Goal: Task Accomplishment & Management: Use online tool/utility

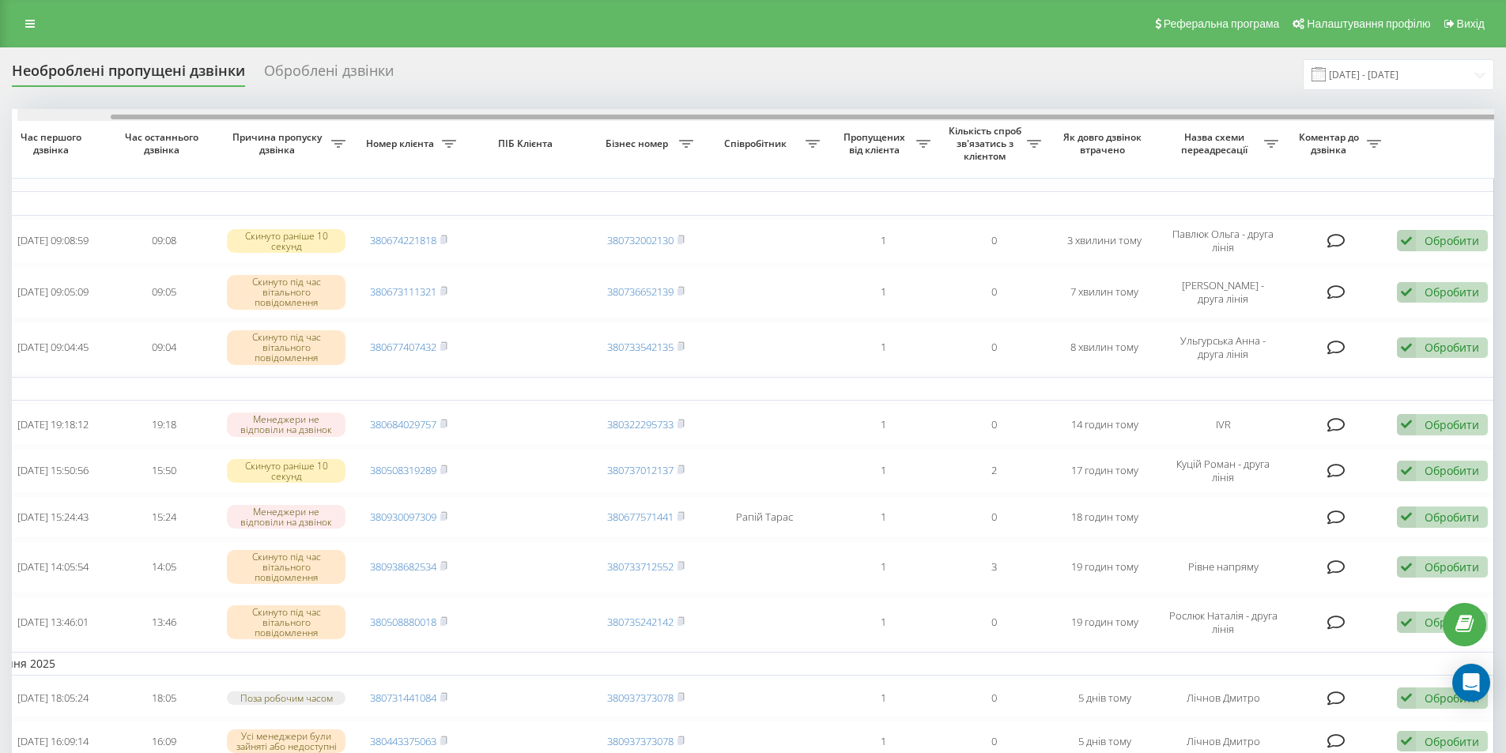
scroll to position [0, 99]
drag, startPoint x: 729, startPoint y: 115, endPoint x: 1010, endPoint y: 116, distance: 281.4
click at [1010, 116] on div at bounding box center [799, 117] width 1389 height 5
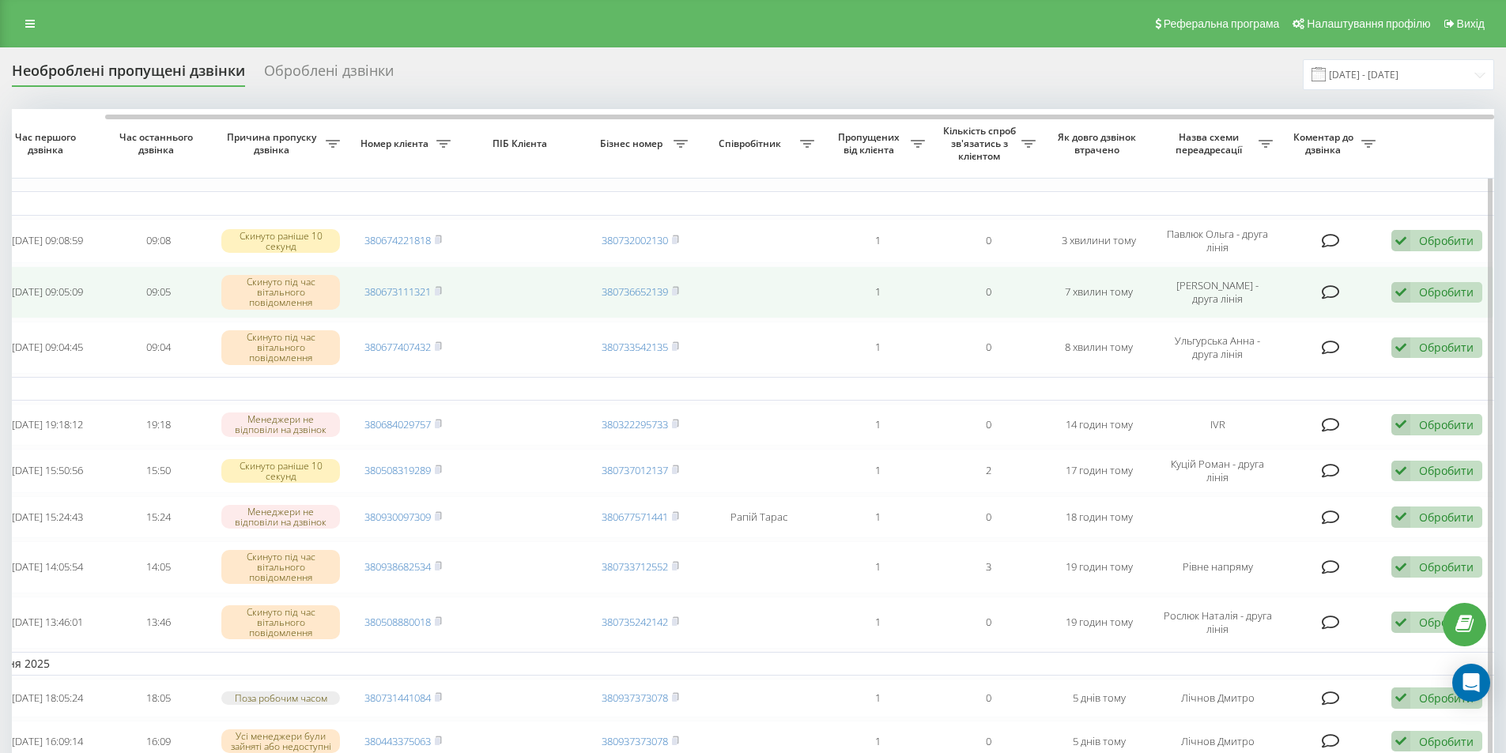
click at [1430, 291] on div "Обробити" at bounding box center [1446, 292] width 55 height 15
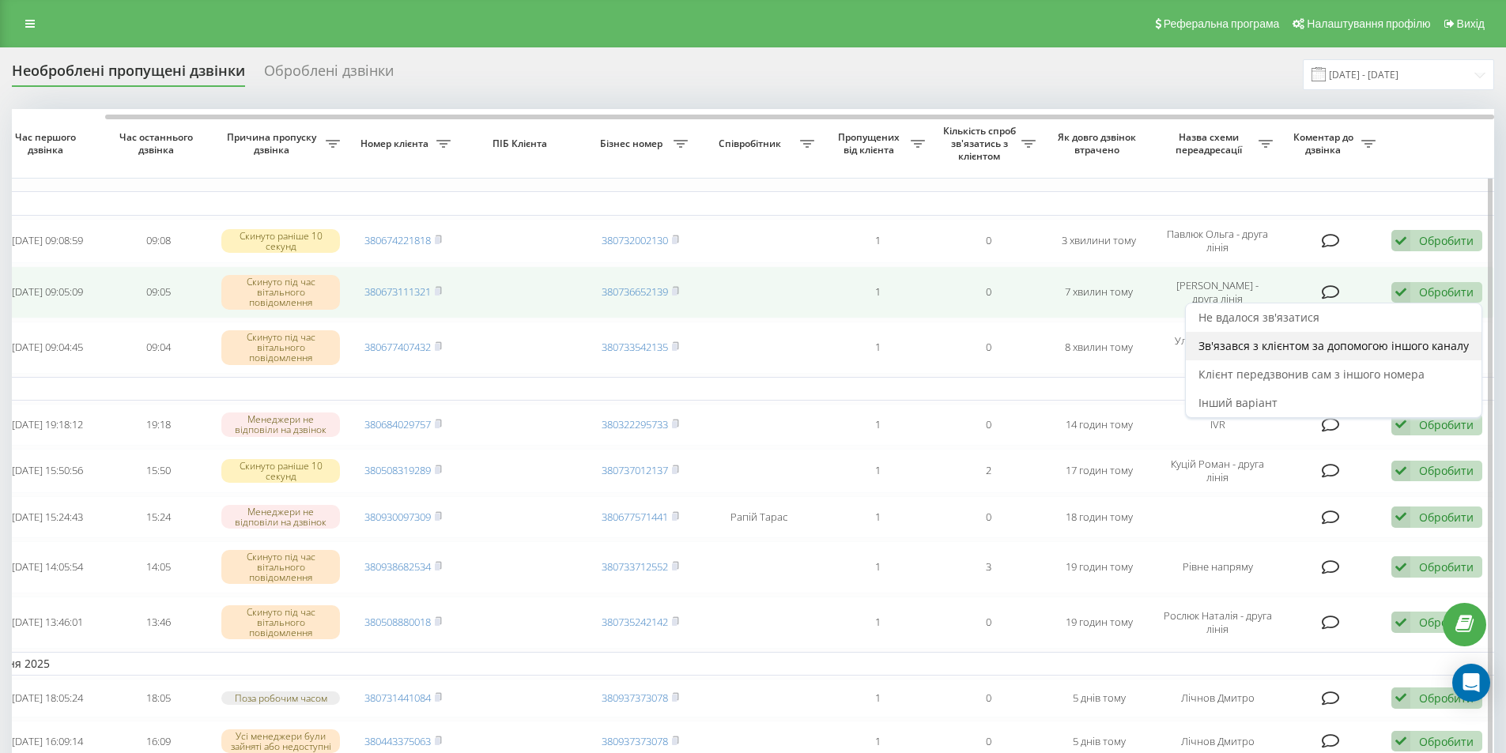
click at [1294, 347] on span "Зв'язався з клієнтом за допомогою іншого каналу" at bounding box center [1333, 345] width 270 height 15
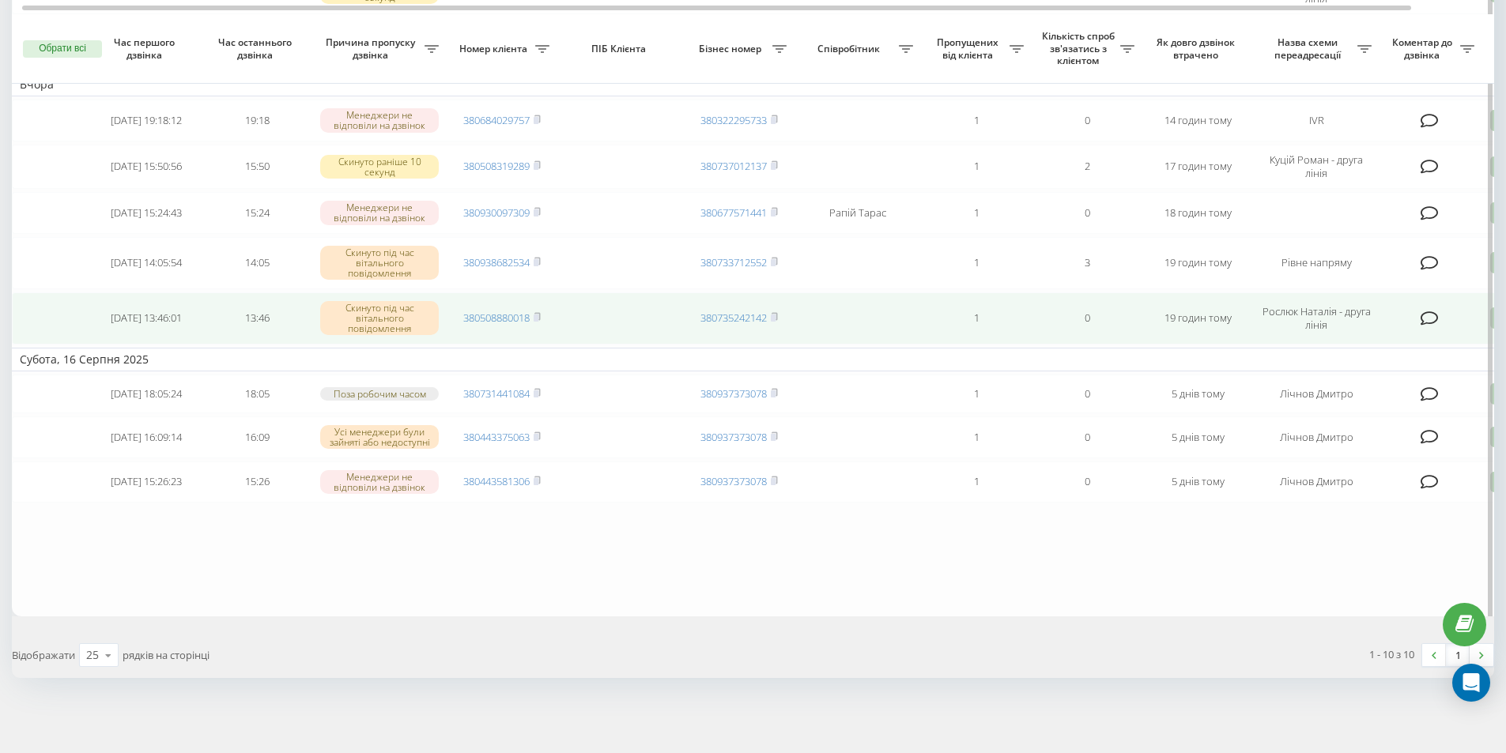
scroll to position [0, 0]
